Goal: Browse casually

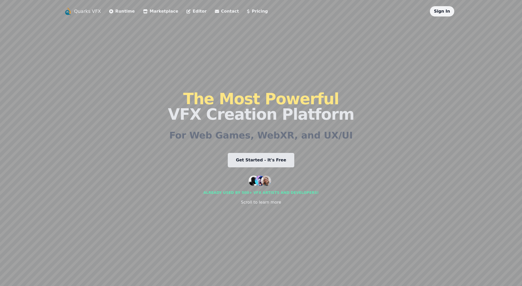
click at [249, 160] on link "Get Started - It's Free" at bounding box center [261, 160] width 67 height 14
click at [262, 205] on div "Scroll to learn more" at bounding box center [261, 202] width 40 height 6
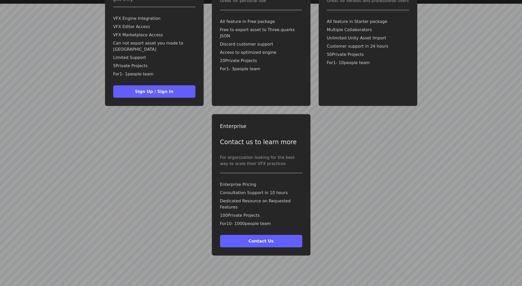
scroll to position [1278, 0]
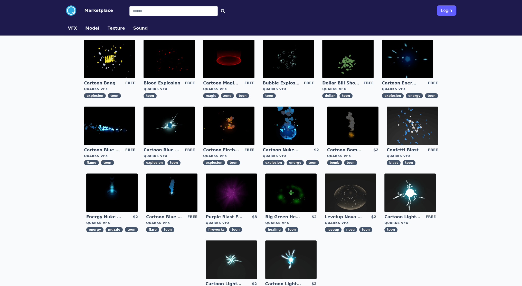
click at [232, 129] on img at bounding box center [228, 125] width 51 height 39
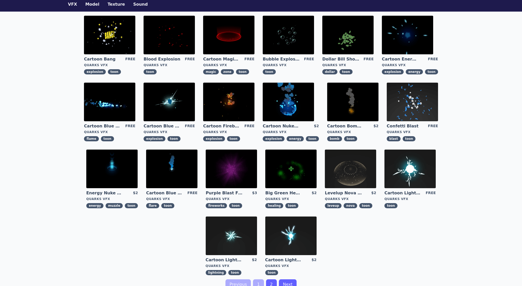
scroll to position [26, 0]
